Goal: Task Accomplishment & Management: Manage account settings

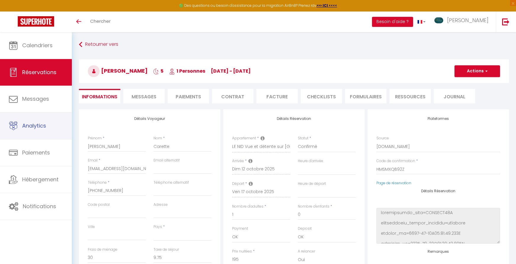
select select
select select "68501"
select select
select select "1"
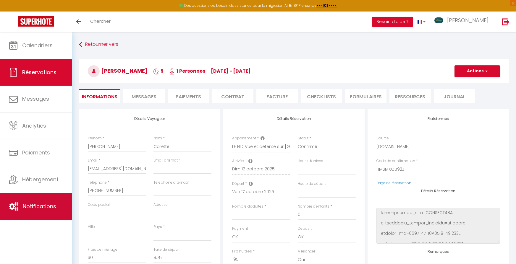
click at [50, 205] on span "Notifications" at bounding box center [39, 206] width 33 height 7
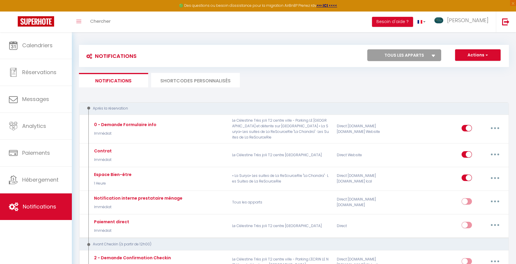
select select
checkbox input "false"
select select
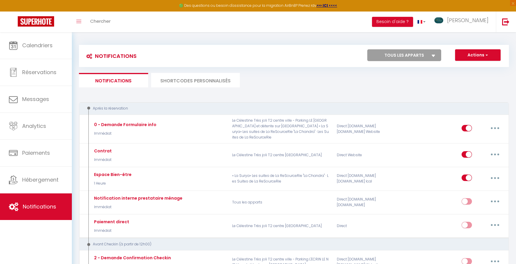
checkbox input "false"
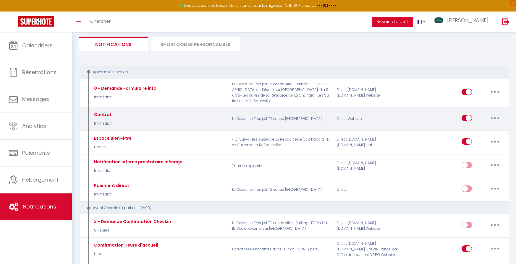
scroll to position [37, 0]
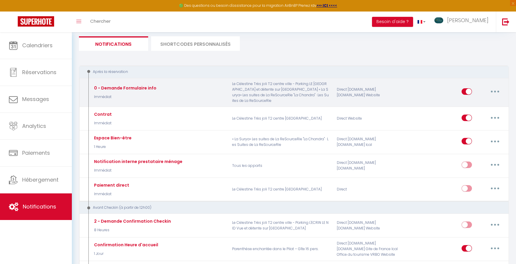
click at [262, 88] on p "Le Célestine Très joli T2 centre ville - Parking LE [GEOGRAPHIC_DATA] et détent…" at bounding box center [280, 92] width 105 height 22
click at [499, 87] on button "button" at bounding box center [495, 91] width 17 height 9
click at [468, 102] on link "Editer" at bounding box center [480, 105] width 44 height 10
type input "0 - Demande Formulaire info"
select select "Immédiat"
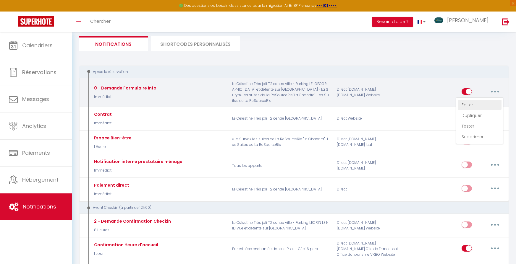
select select "if_booking_is_paid"
checkbox input "true"
checkbox input "false"
radio input "true"
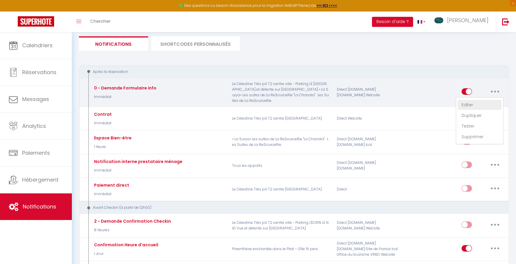
type input "Quelques indications tres rapides – à remplir dès que possible 😊"
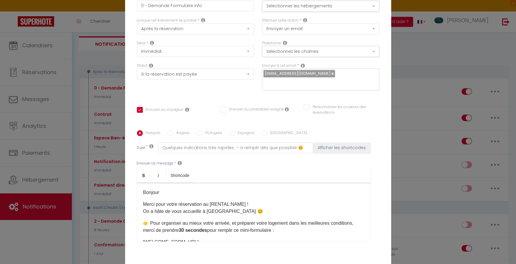
scroll to position [18, 0]
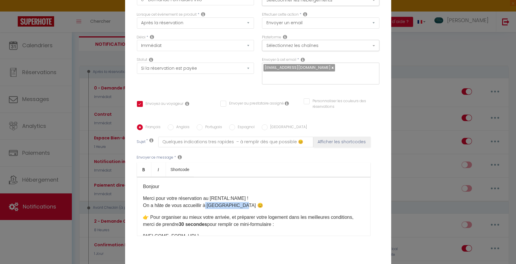
drag, startPoint x: 204, startPoint y: 208, endPoint x: 235, endPoint y: 205, distance: 31.5
click at [235, 205] on p "Merci pour votre réservation au [RENTAL:NAME] ! On a hâte de vous accueillir à …" at bounding box center [253, 202] width 221 height 14
click at [203, 206] on p "Merci pour votre réservation au [RENTAL:NAME] ! On a hâte de vous accueillir , 😊" at bounding box center [253, 202] width 221 height 14
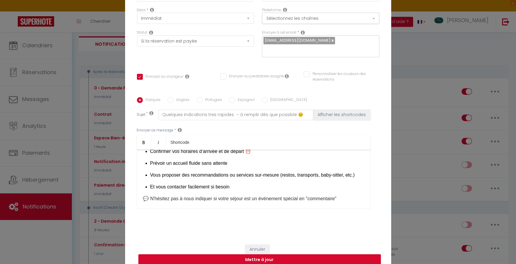
scroll to position [52, 0]
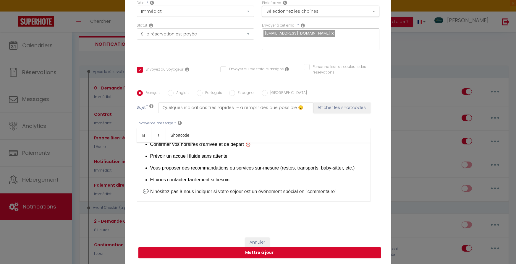
click at [258, 256] on button "Mettre à jour" at bounding box center [259, 253] width 243 height 11
checkbox input "true"
checkbox input "false"
